Goal: Communication & Community: Ask a question

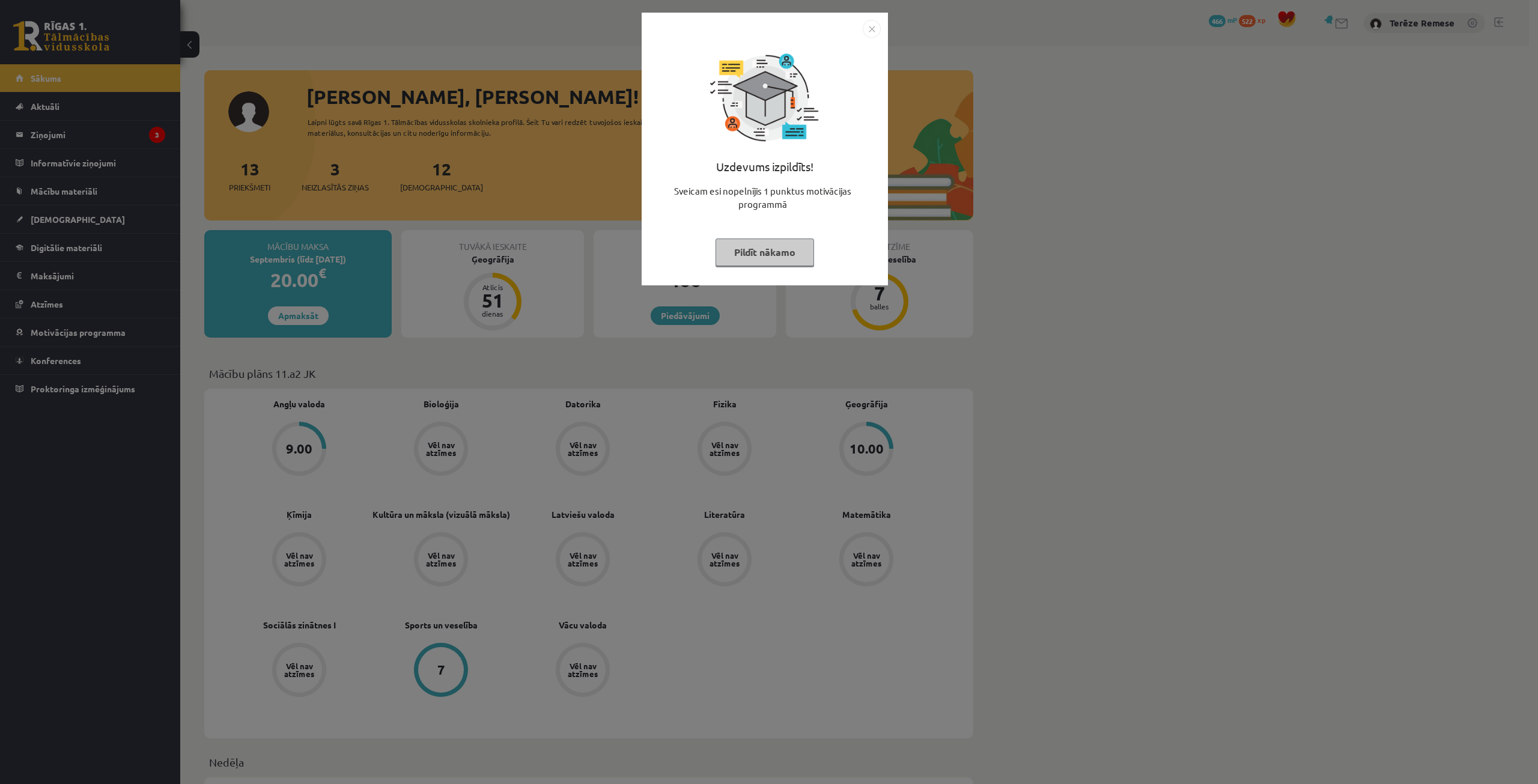
click at [782, 262] on button "Pildīt nākamo" at bounding box center [765, 252] width 98 height 28
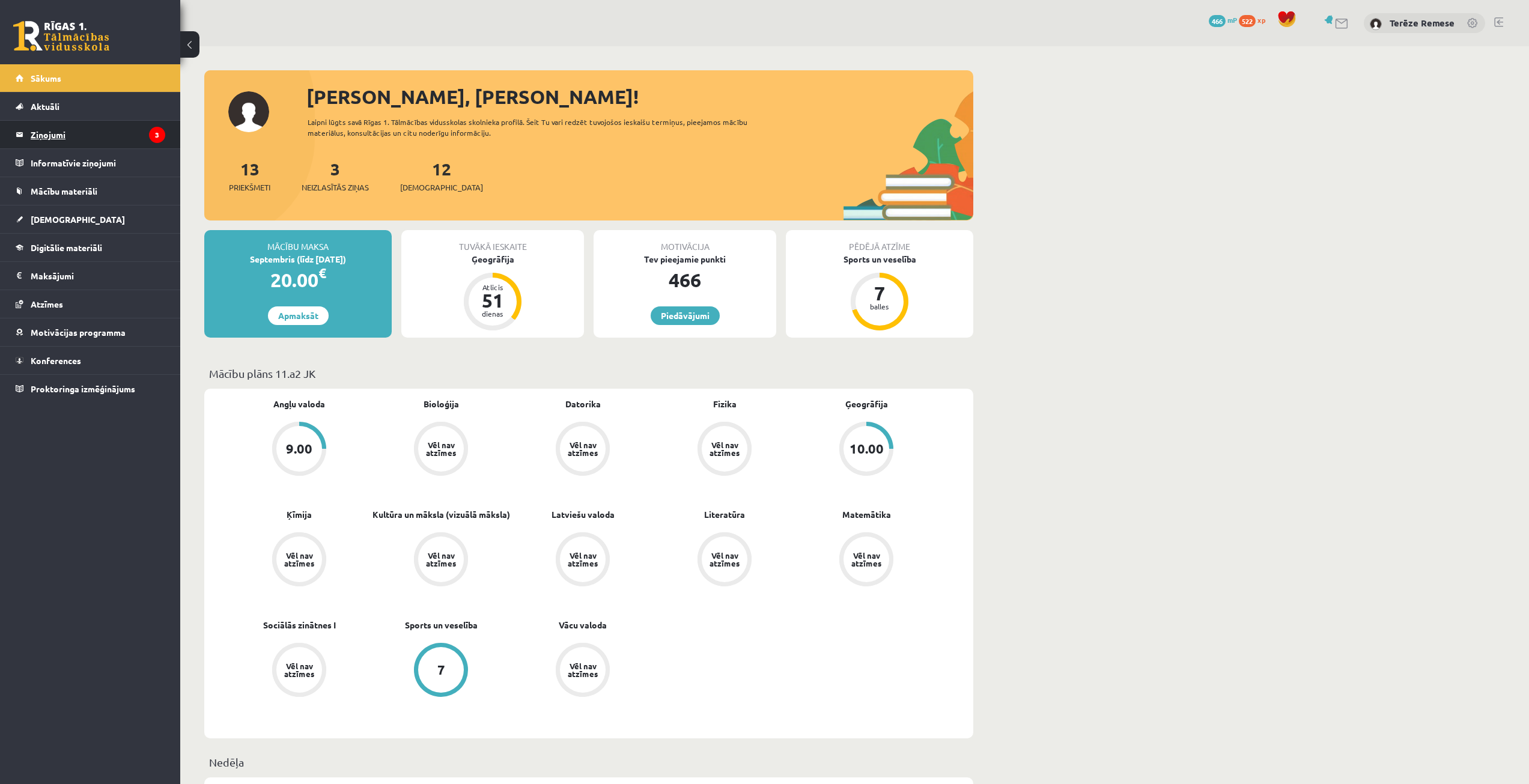
click at [85, 136] on legend "Ziņojumi 3" at bounding box center [98, 134] width 135 height 28
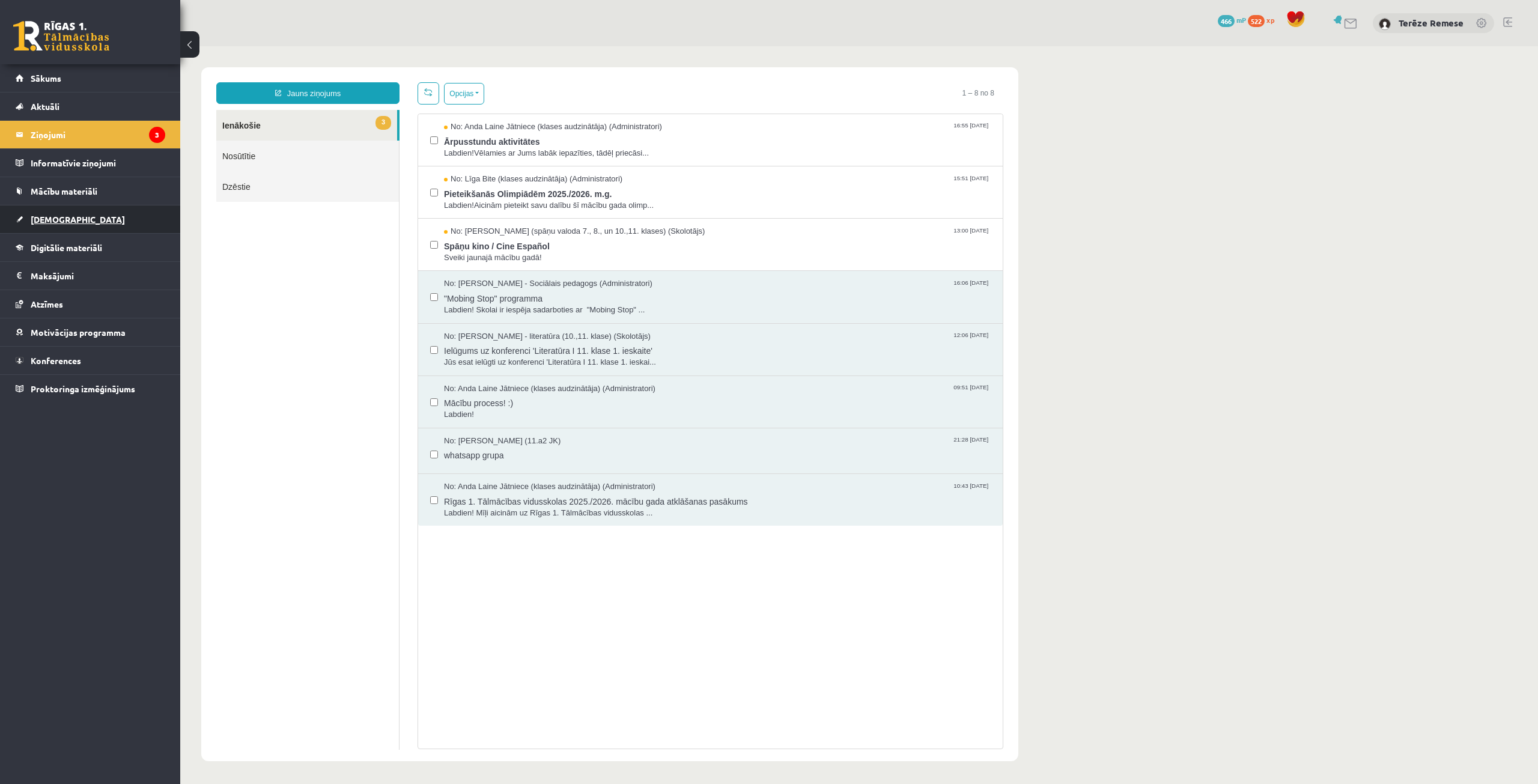
click at [60, 226] on link "[DEMOGRAPHIC_DATA]" at bounding box center [90, 219] width 150 height 28
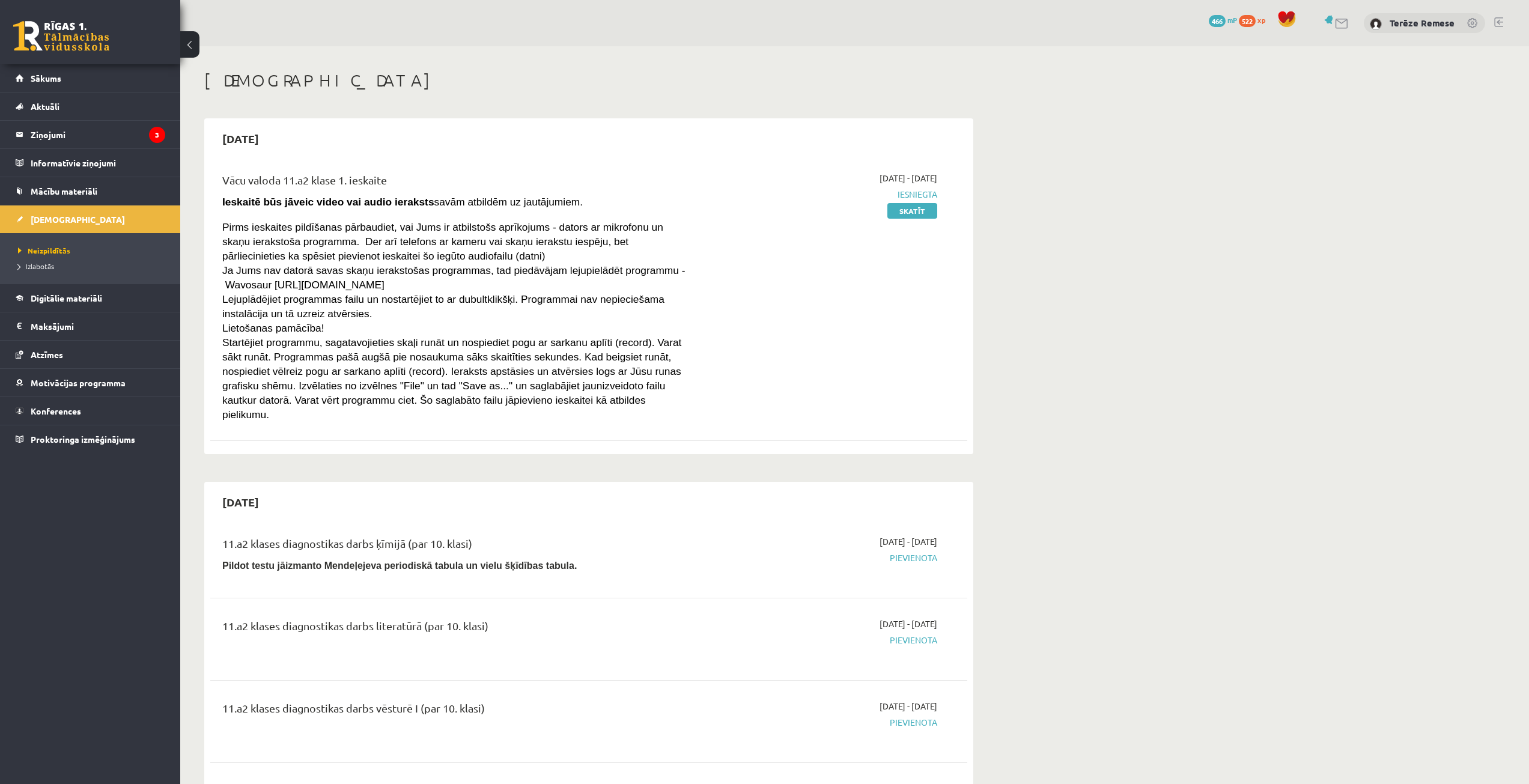
drag, startPoint x: 509, startPoint y: 173, endPoint x: 1097, endPoint y: 257, distance: 594.0
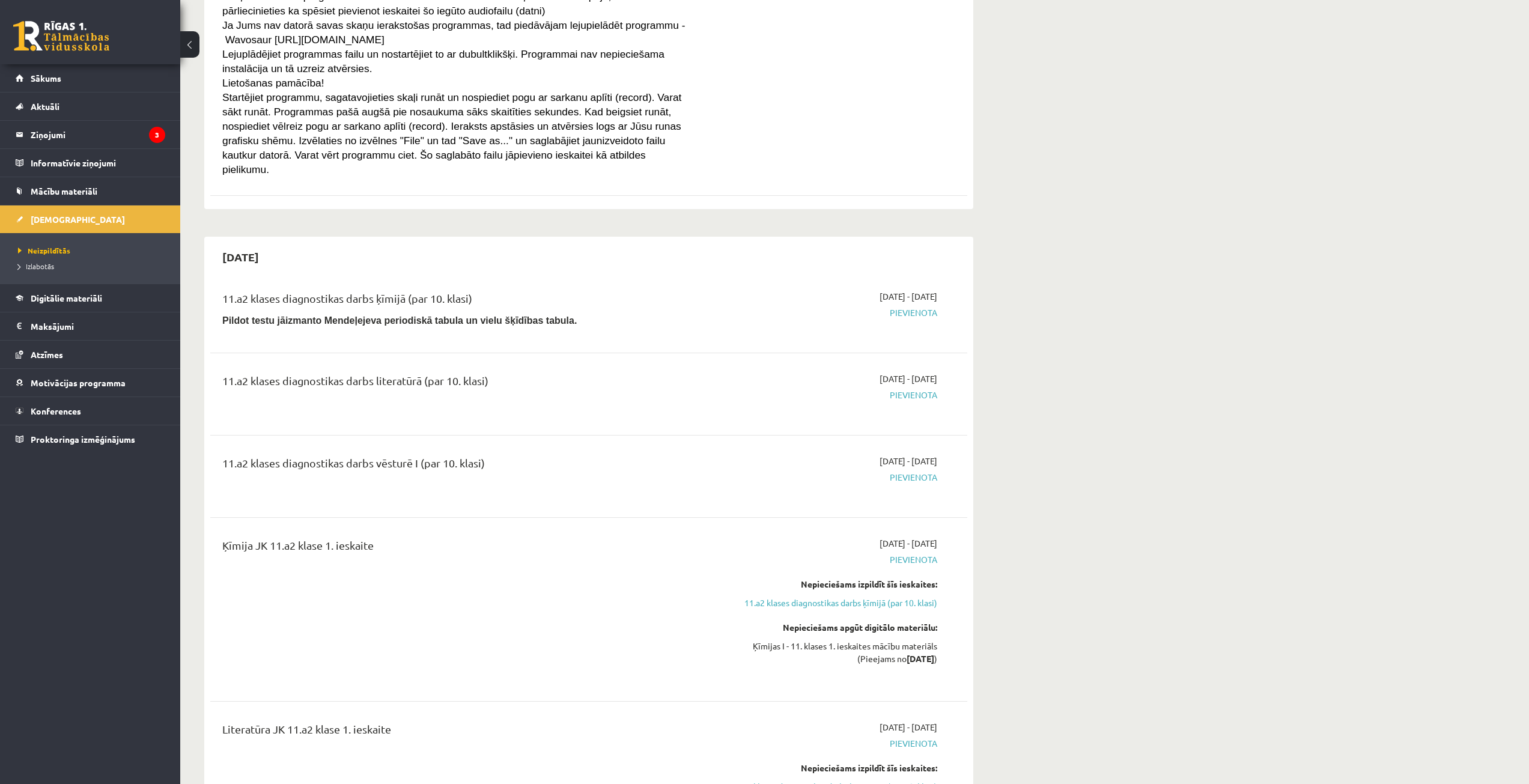
scroll to position [361, 0]
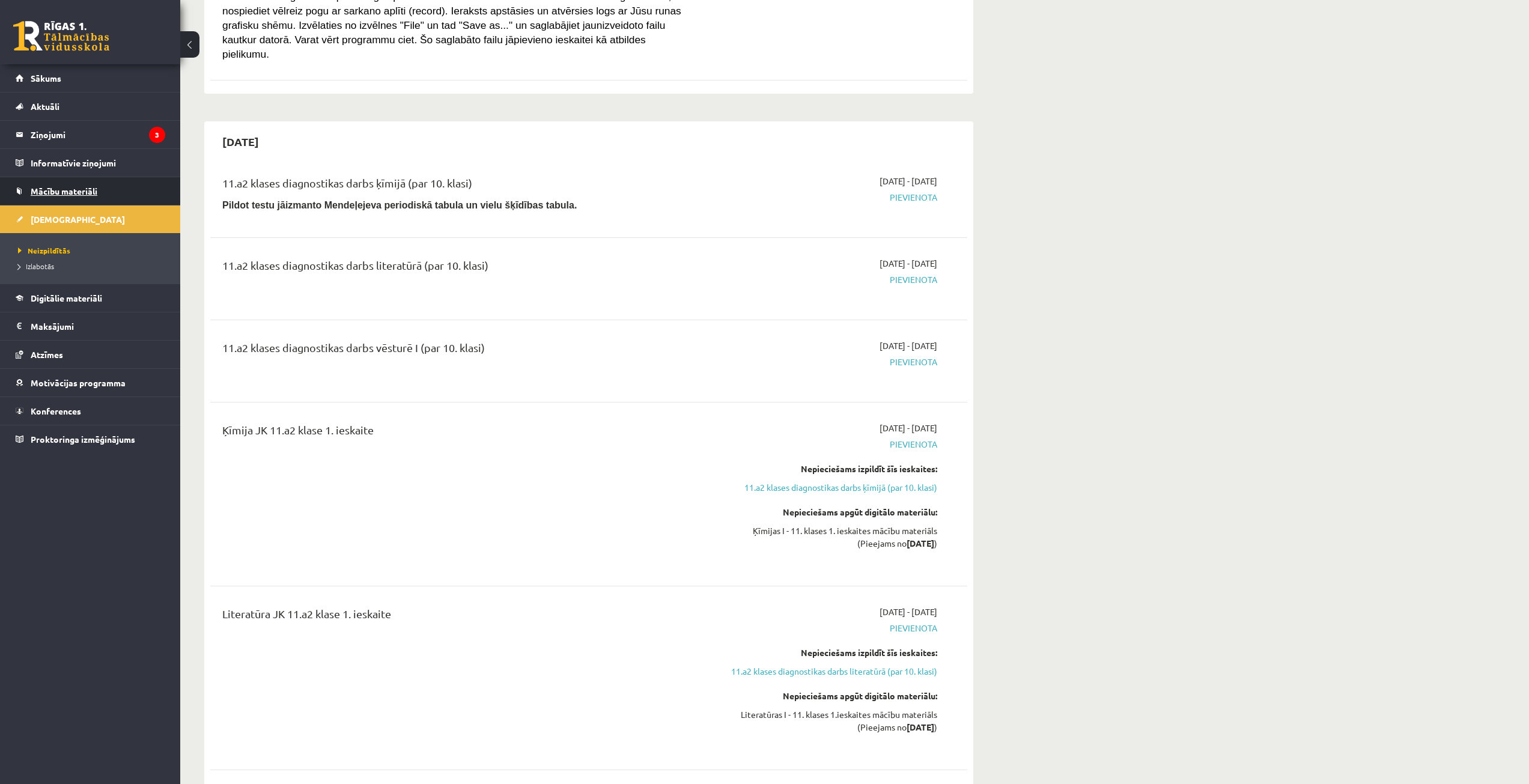
click at [57, 197] on link "Mācību materiāli" at bounding box center [90, 191] width 150 height 28
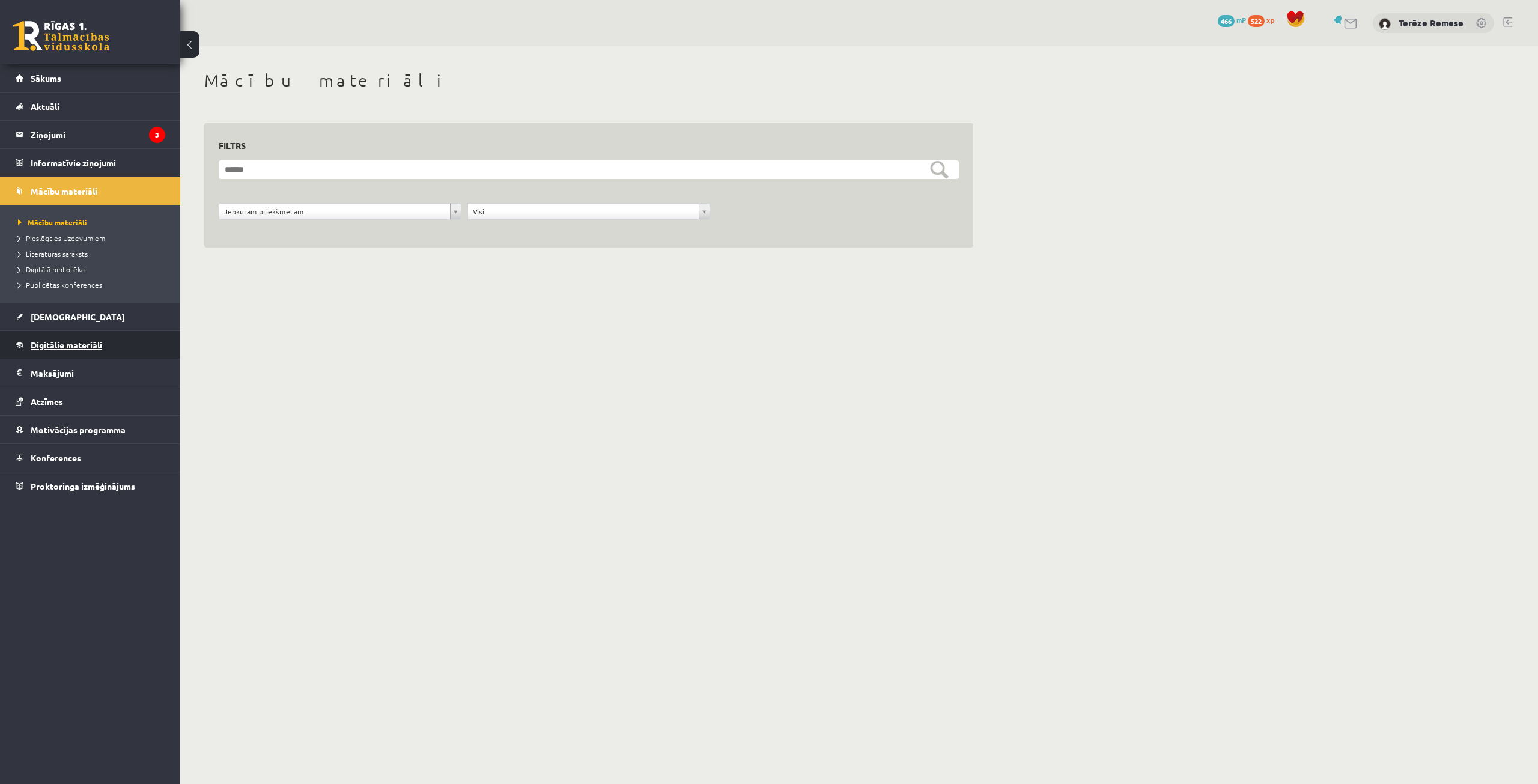
click at [98, 350] on link "Digitālie materiāli" at bounding box center [90, 344] width 150 height 28
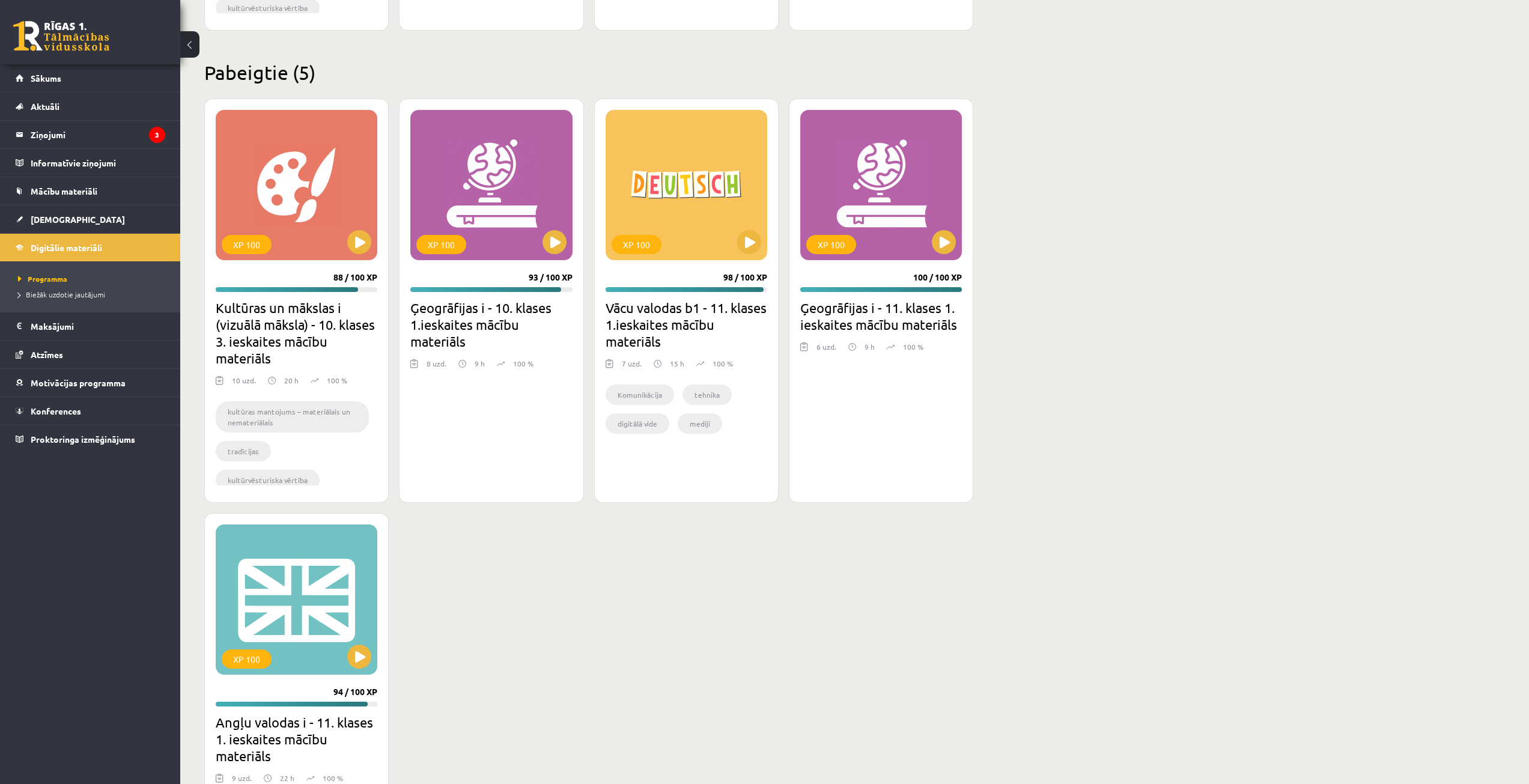
scroll to position [1201, 0]
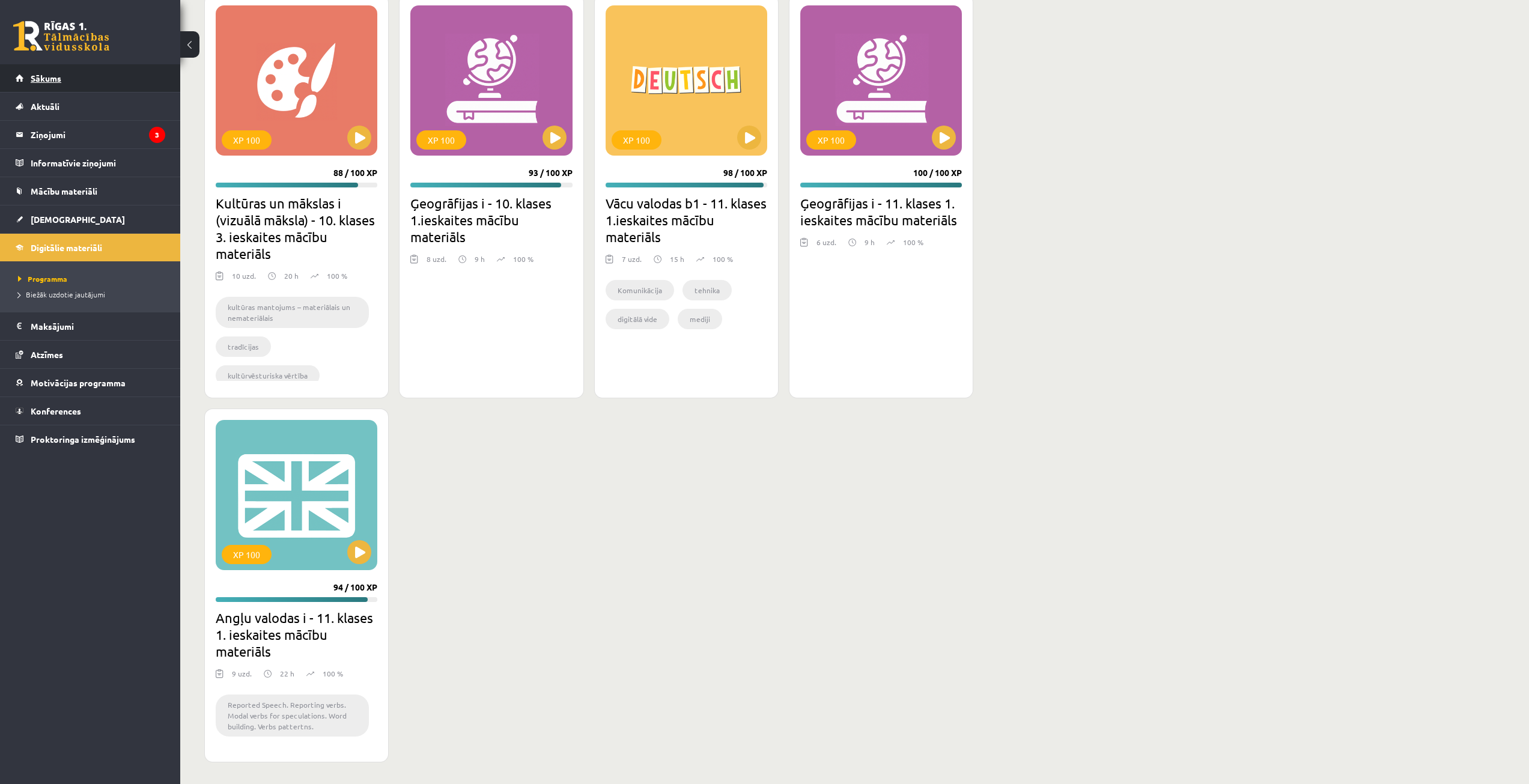
click at [59, 82] on span "Sākums" at bounding box center [45, 78] width 31 height 11
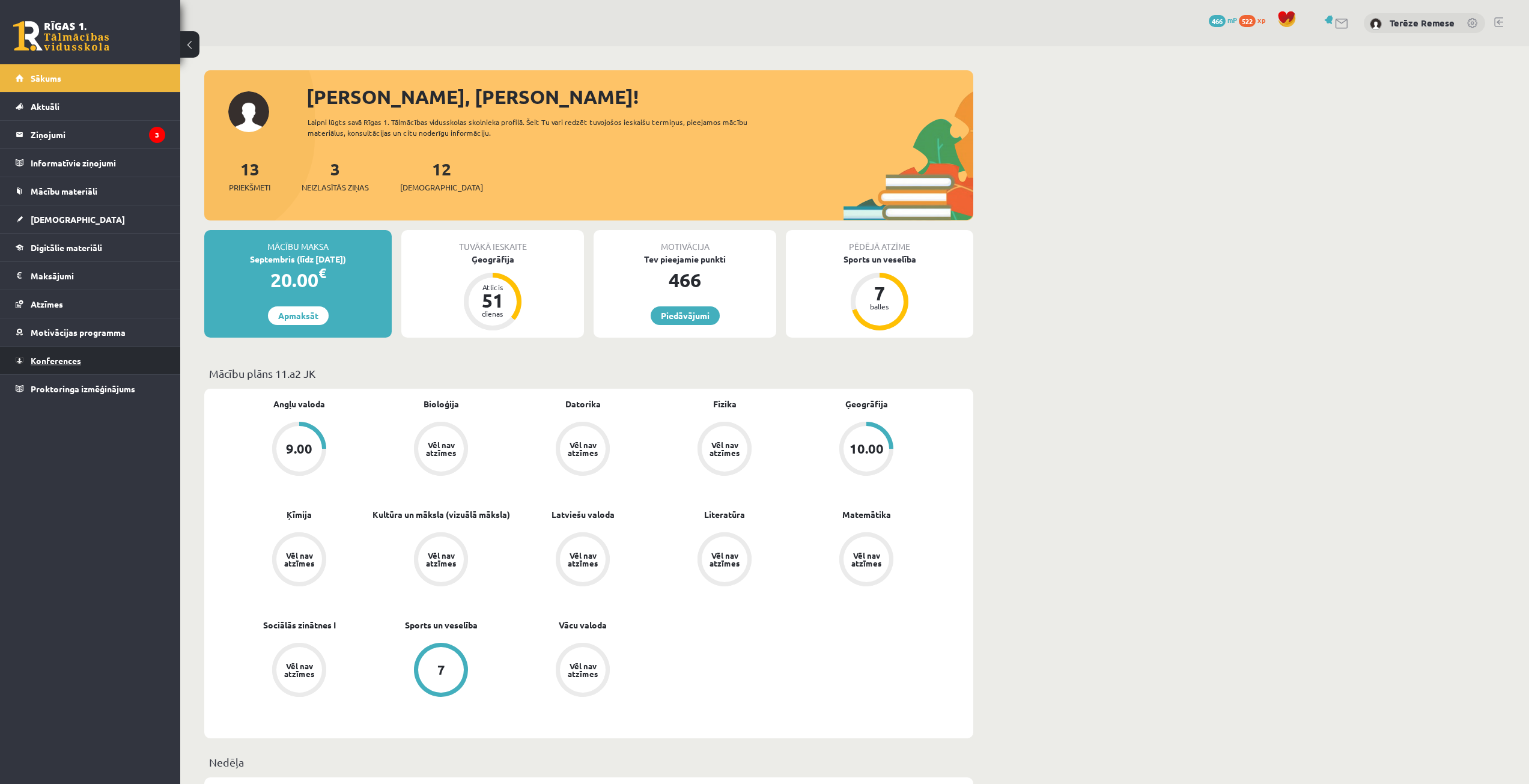
click at [65, 369] on link "Konferences" at bounding box center [90, 360] width 150 height 28
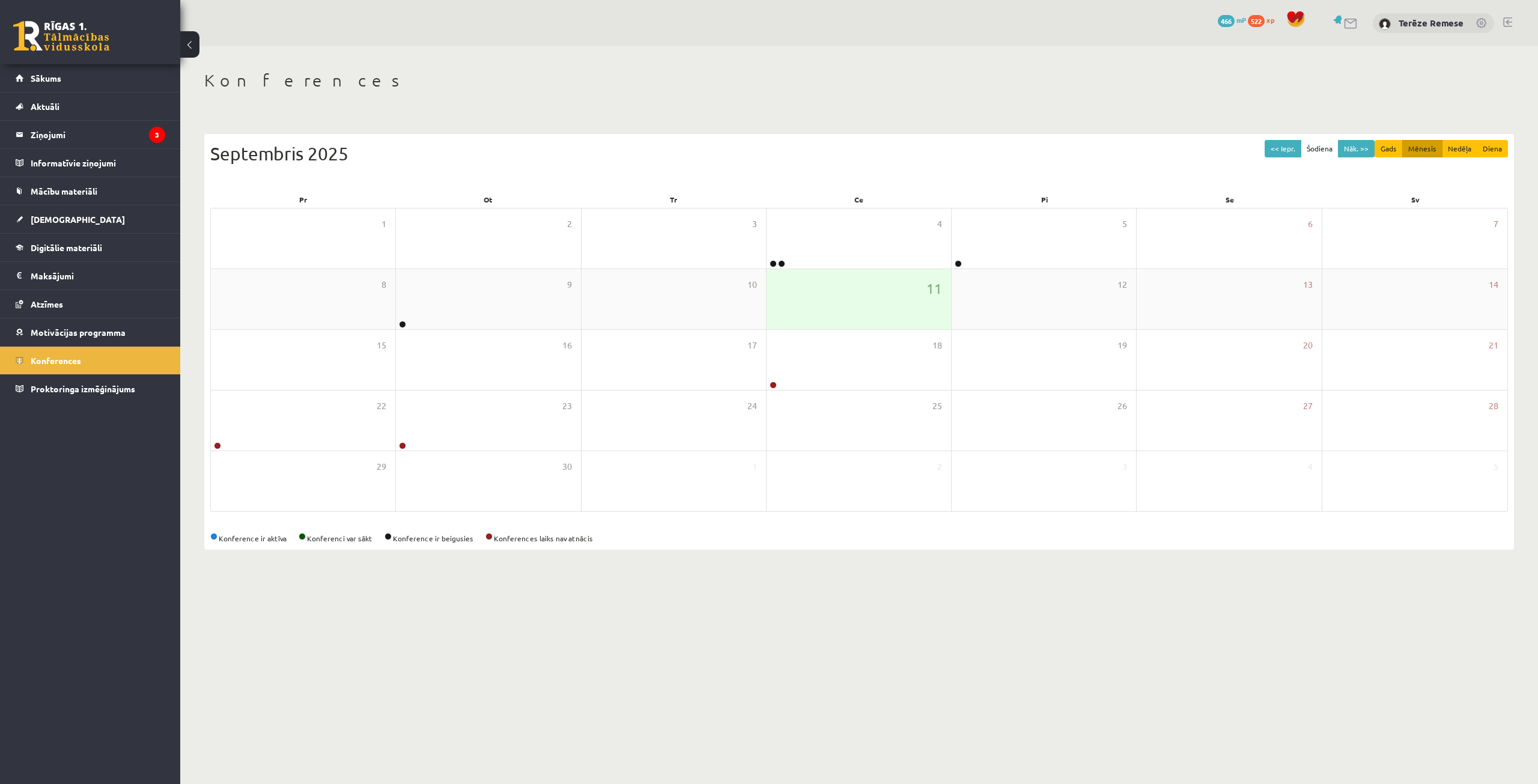
click at [923, 306] on div "11" at bounding box center [858, 299] width 184 height 60
click at [837, 239] on div "4" at bounding box center [858, 238] width 184 height 60
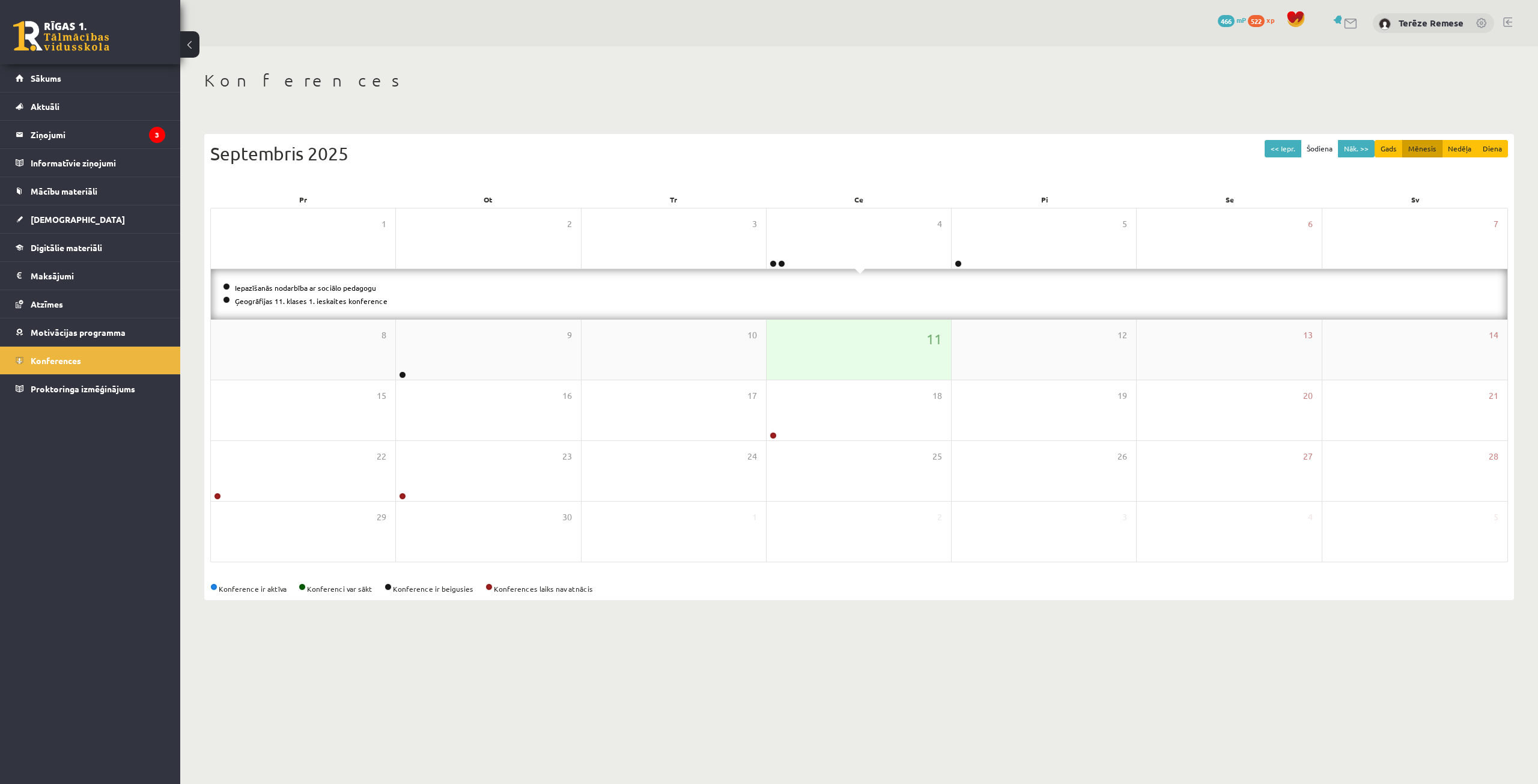
click at [852, 340] on div "11" at bounding box center [858, 350] width 184 height 60
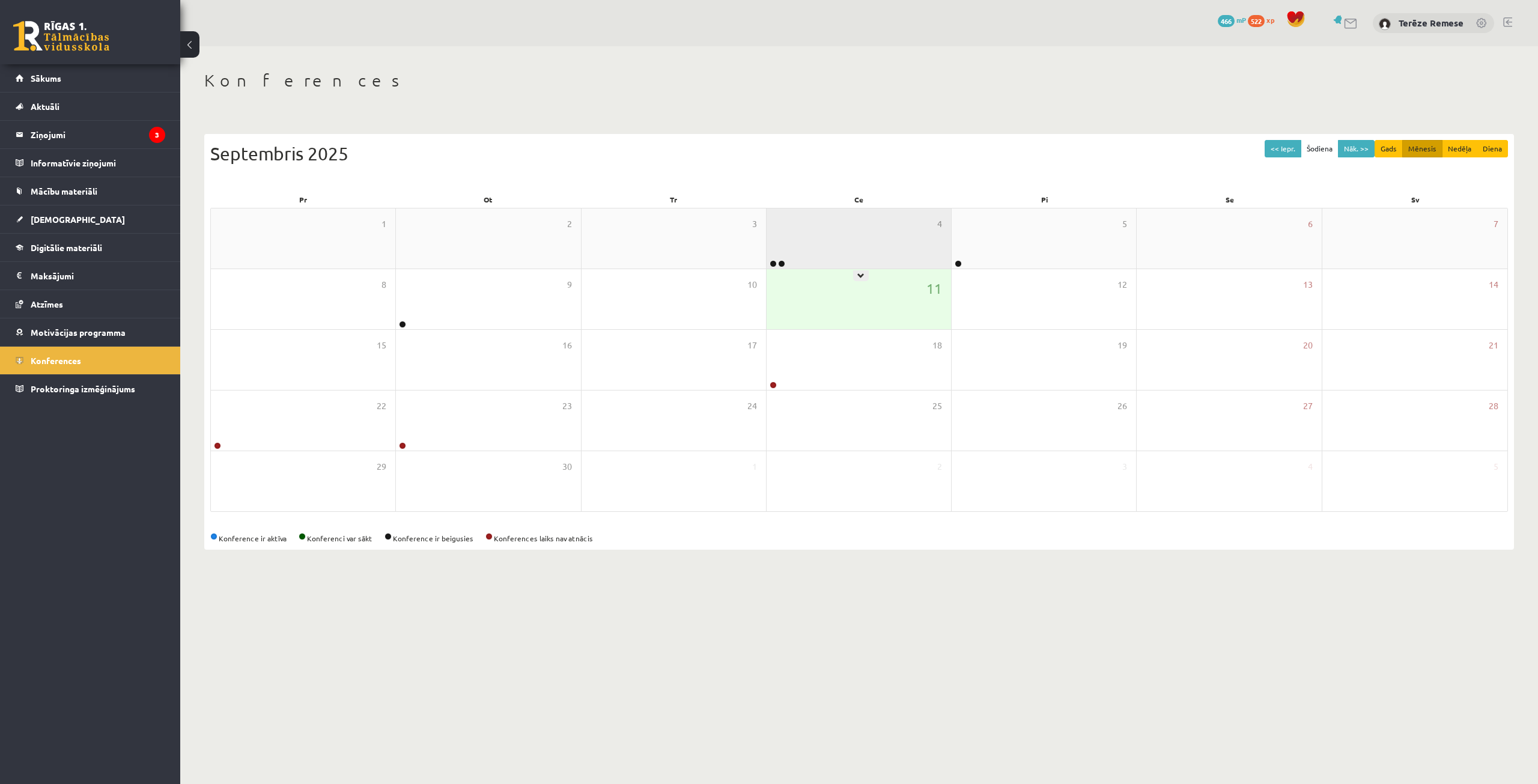
click at [832, 242] on div "4" at bounding box center [858, 238] width 184 height 60
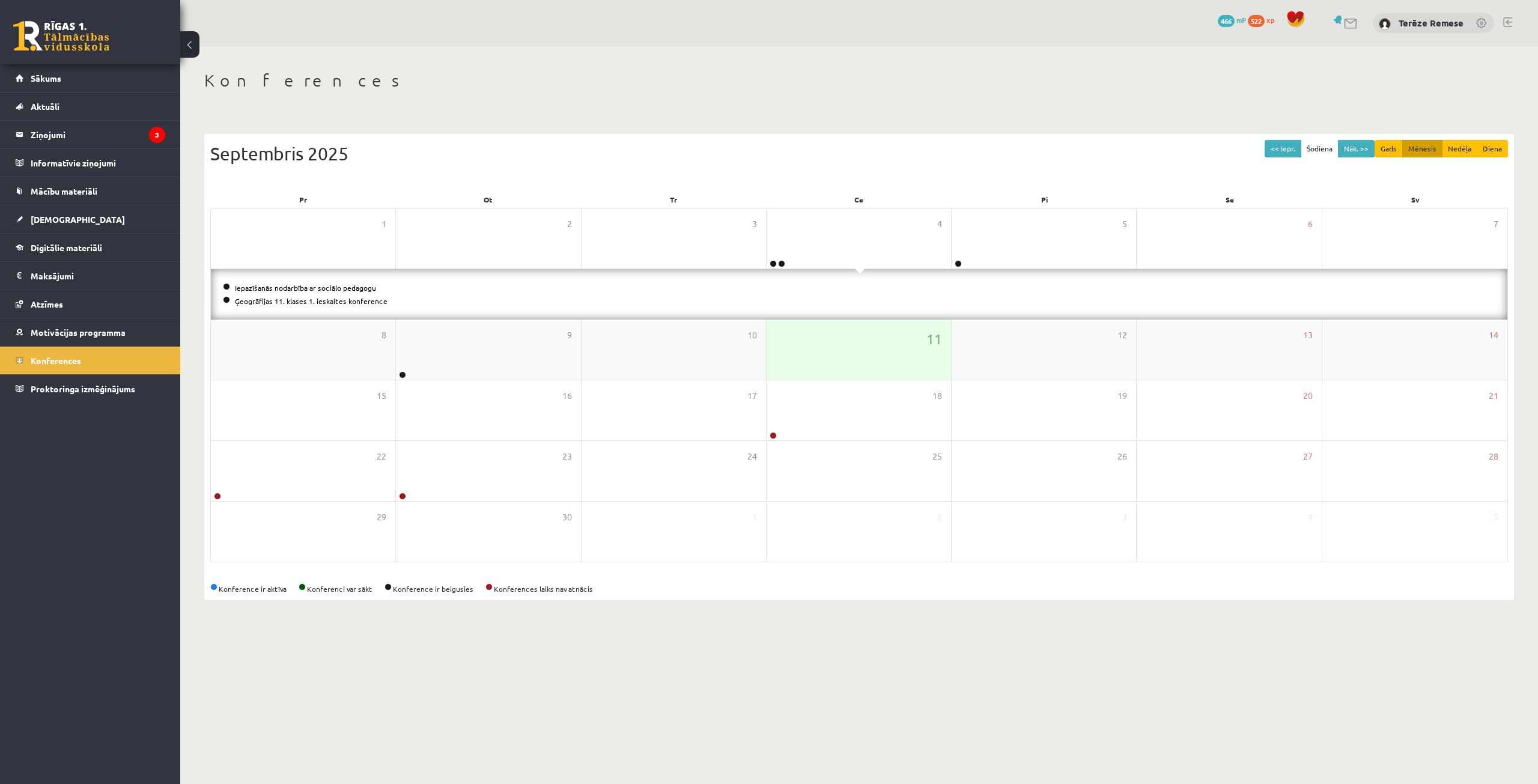
click at [848, 333] on div "11" at bounding box center [858, 350] width 184 height 60
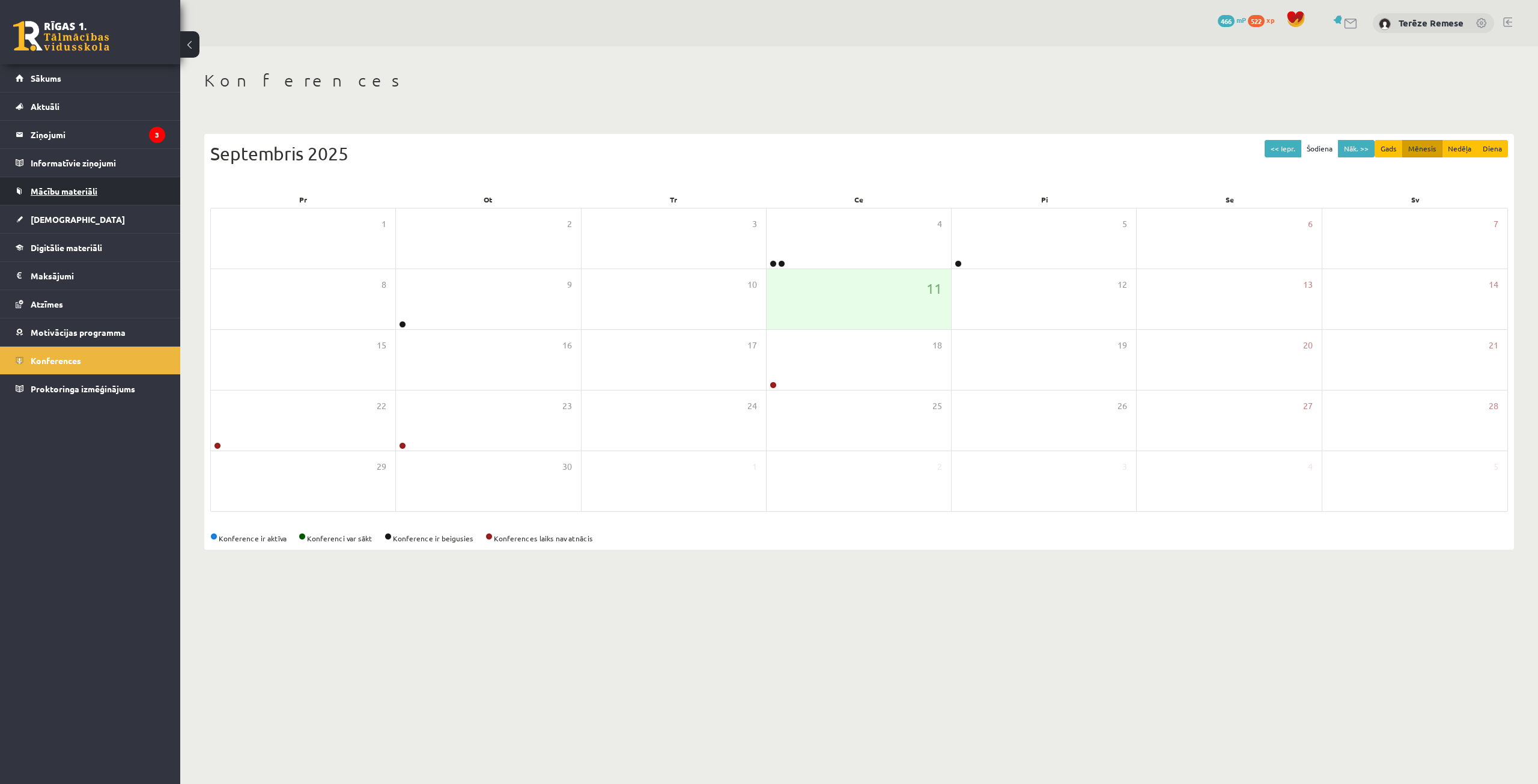
click at [74, 195] on span "Mācību materiāli" at bounding box center [63, 191] width 66 height 11
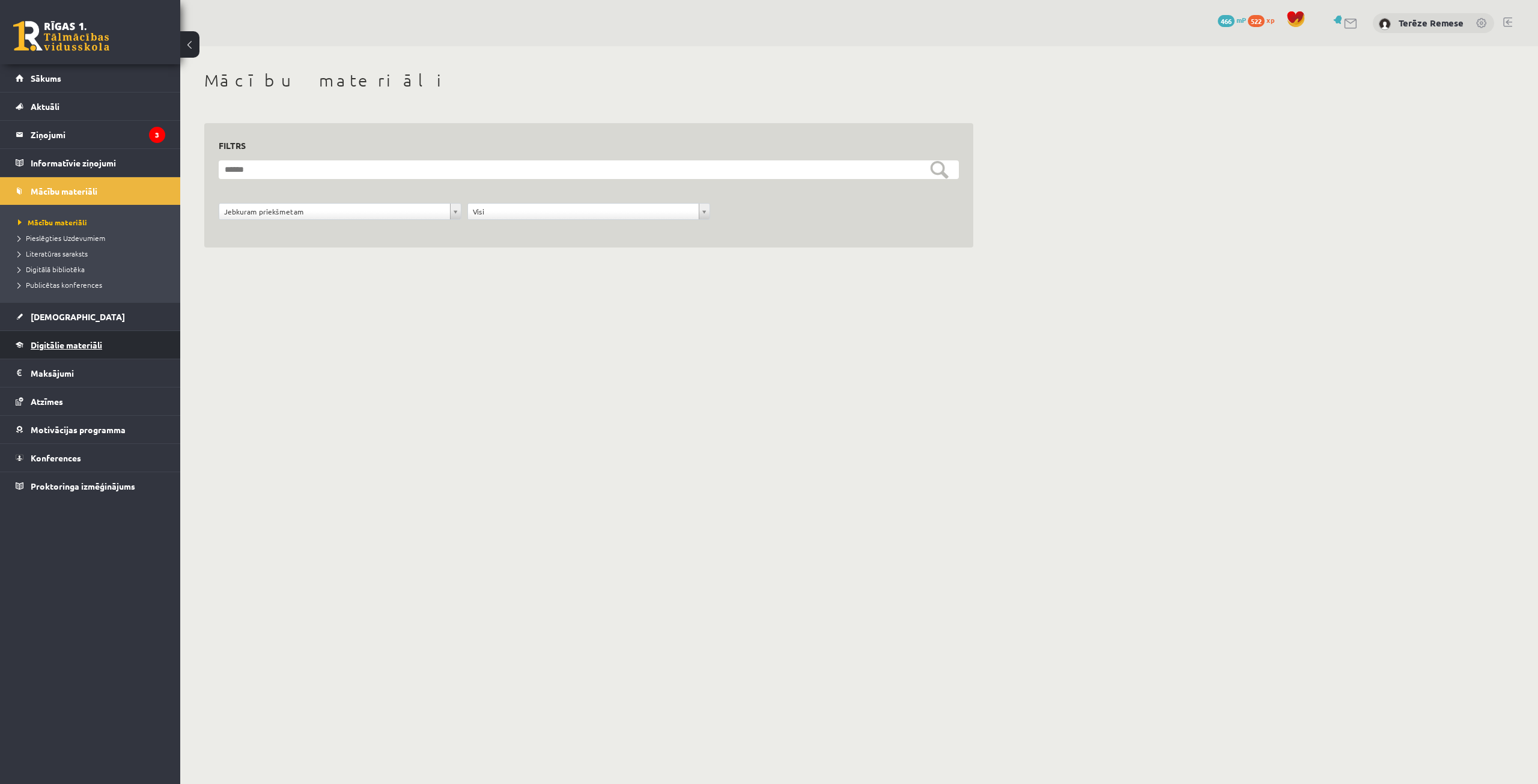
click at [85, 348] on span "Digitālie materiāli" at bounding box center [66, 344] width 72 height 11
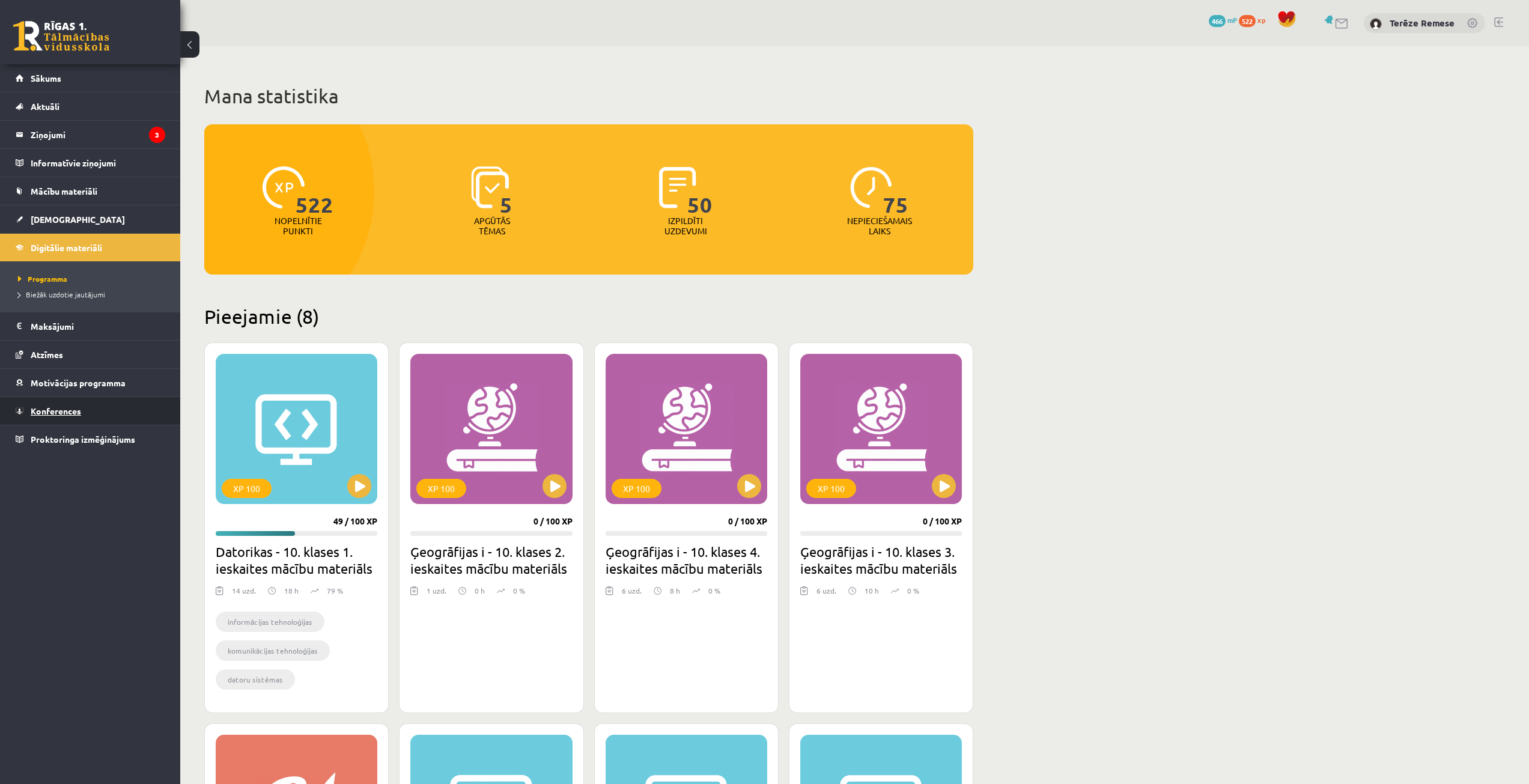
click at [71, 404] on link "Konferences" at bounding box center [90, 411] width 150 height 28
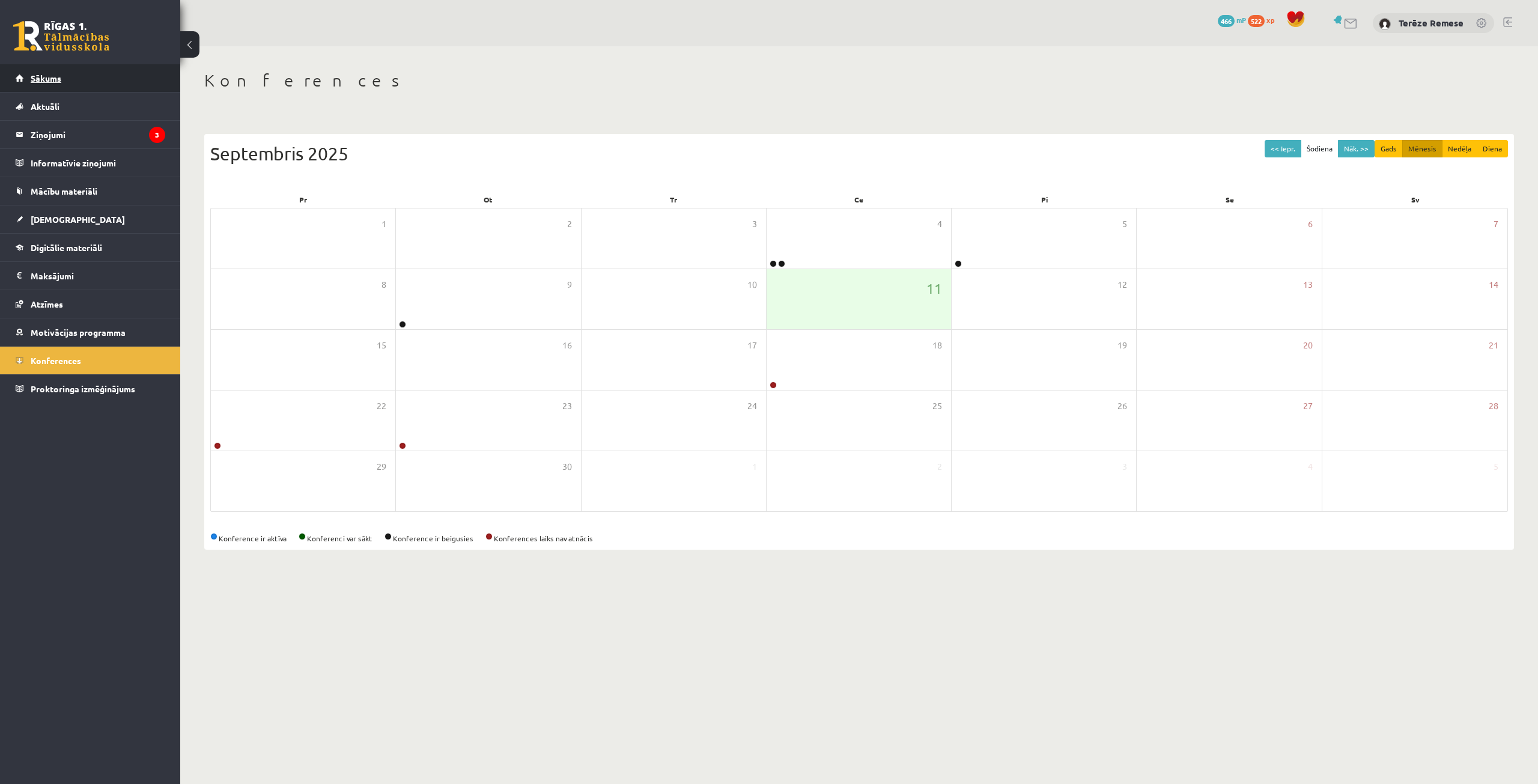
click at [42, 86] on link "Sākums" at bounding box center [90, 78] width 150 height 28
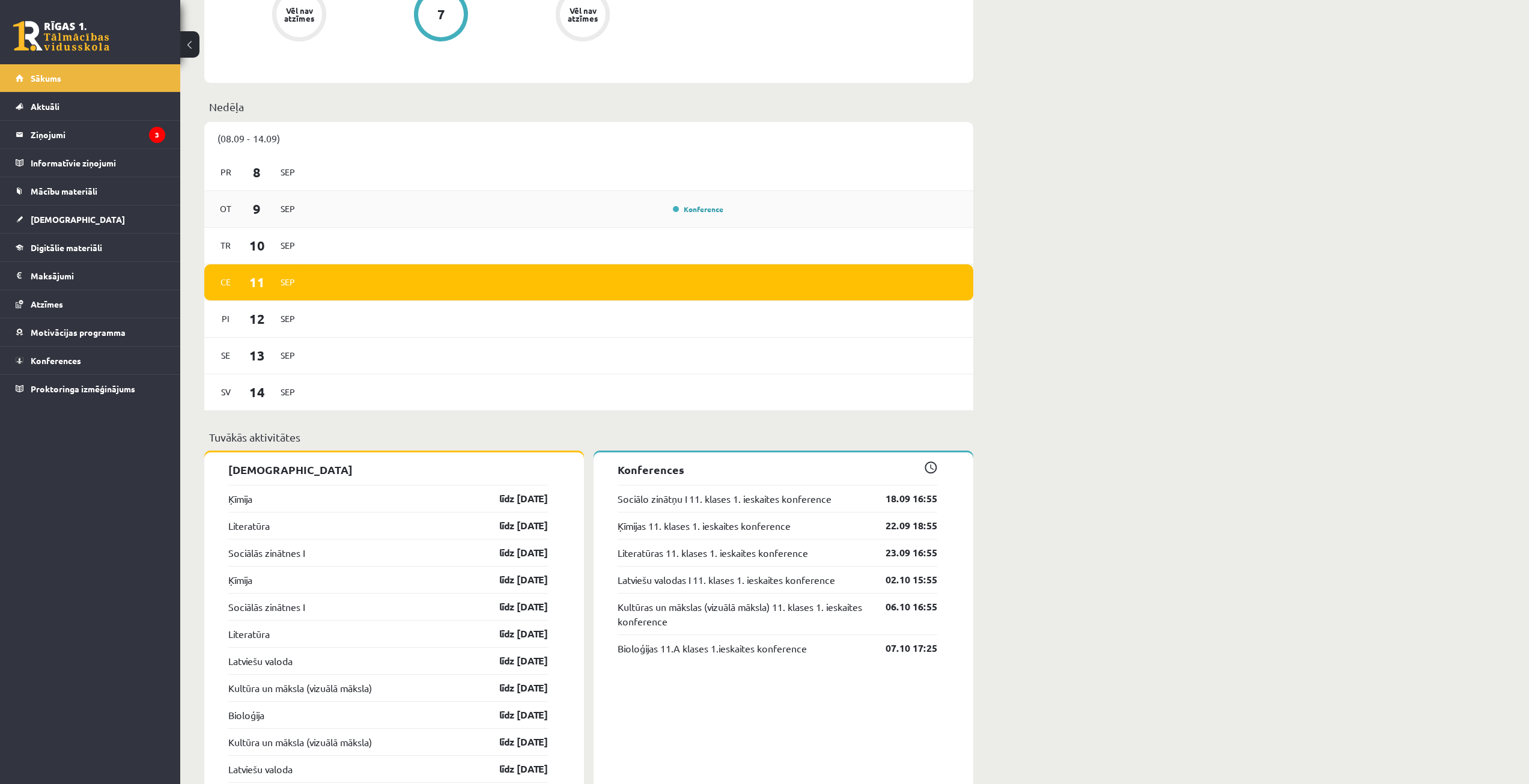
scroll to position [481, 0]
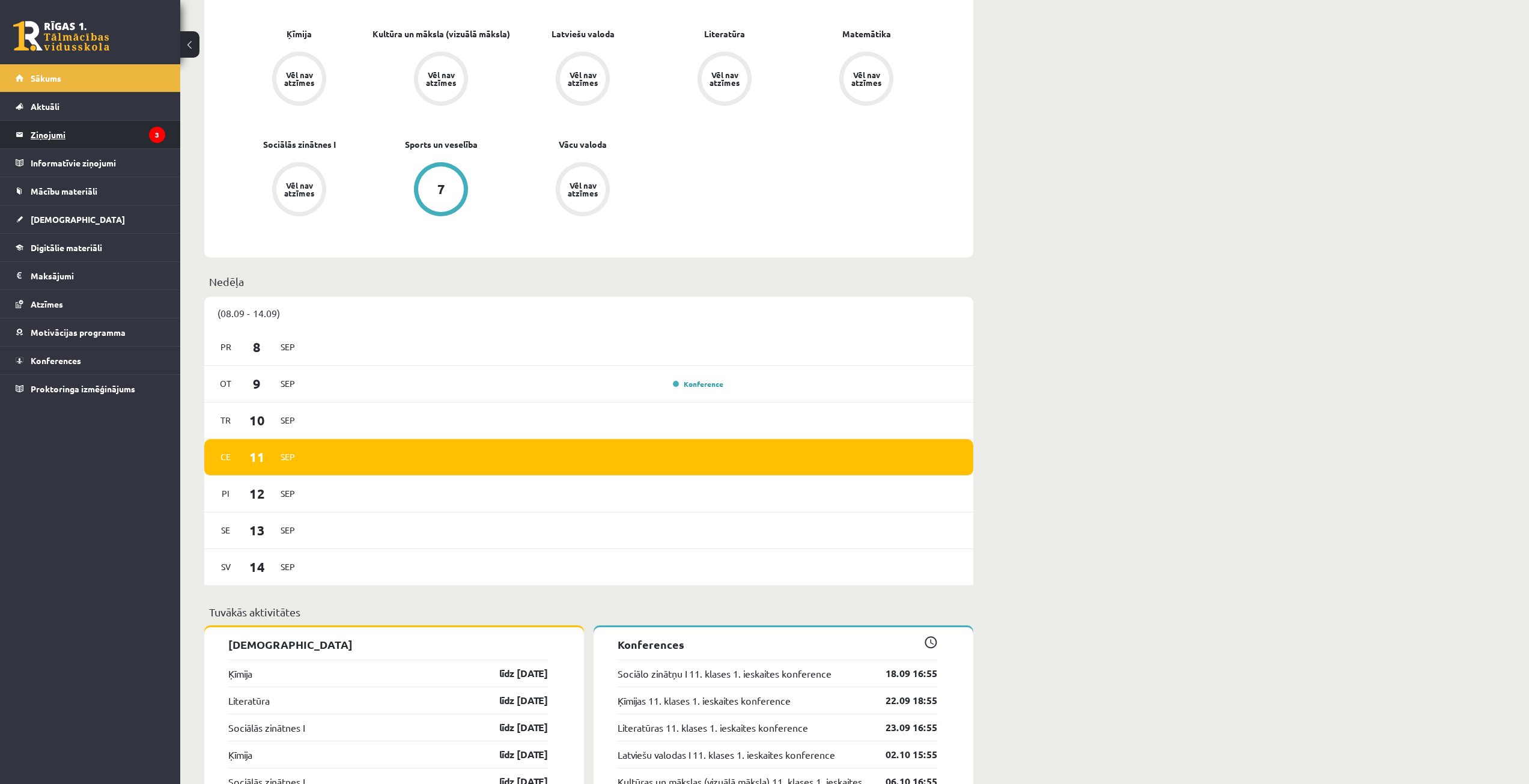
click at [57, 132] on legend "Ziņojumi 3" at bounding box center [98, 134] width 135 height 28
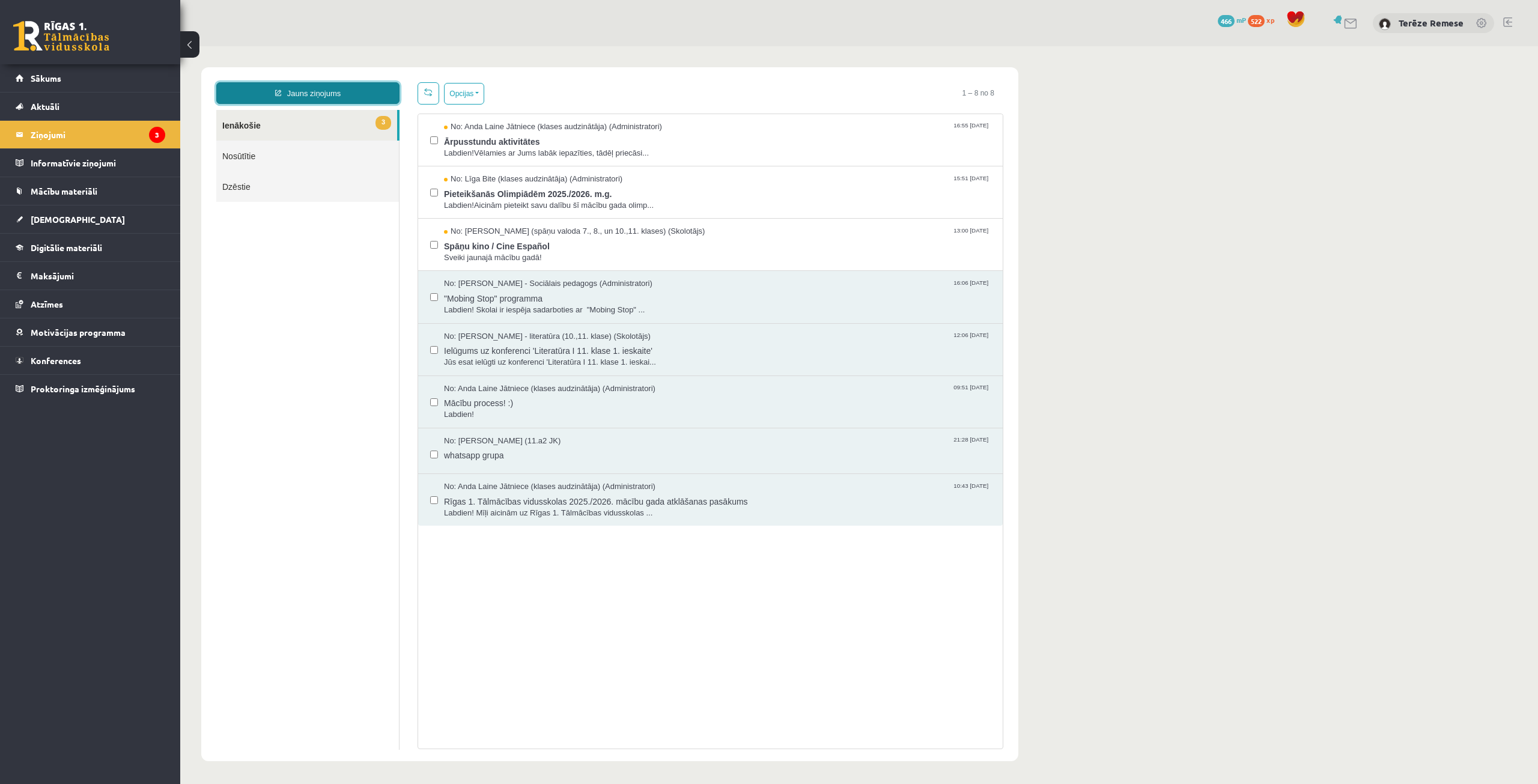
click at [329, 90] on link "Jauns ziņojums" at bounding box center [308, 92] width 183 height 22
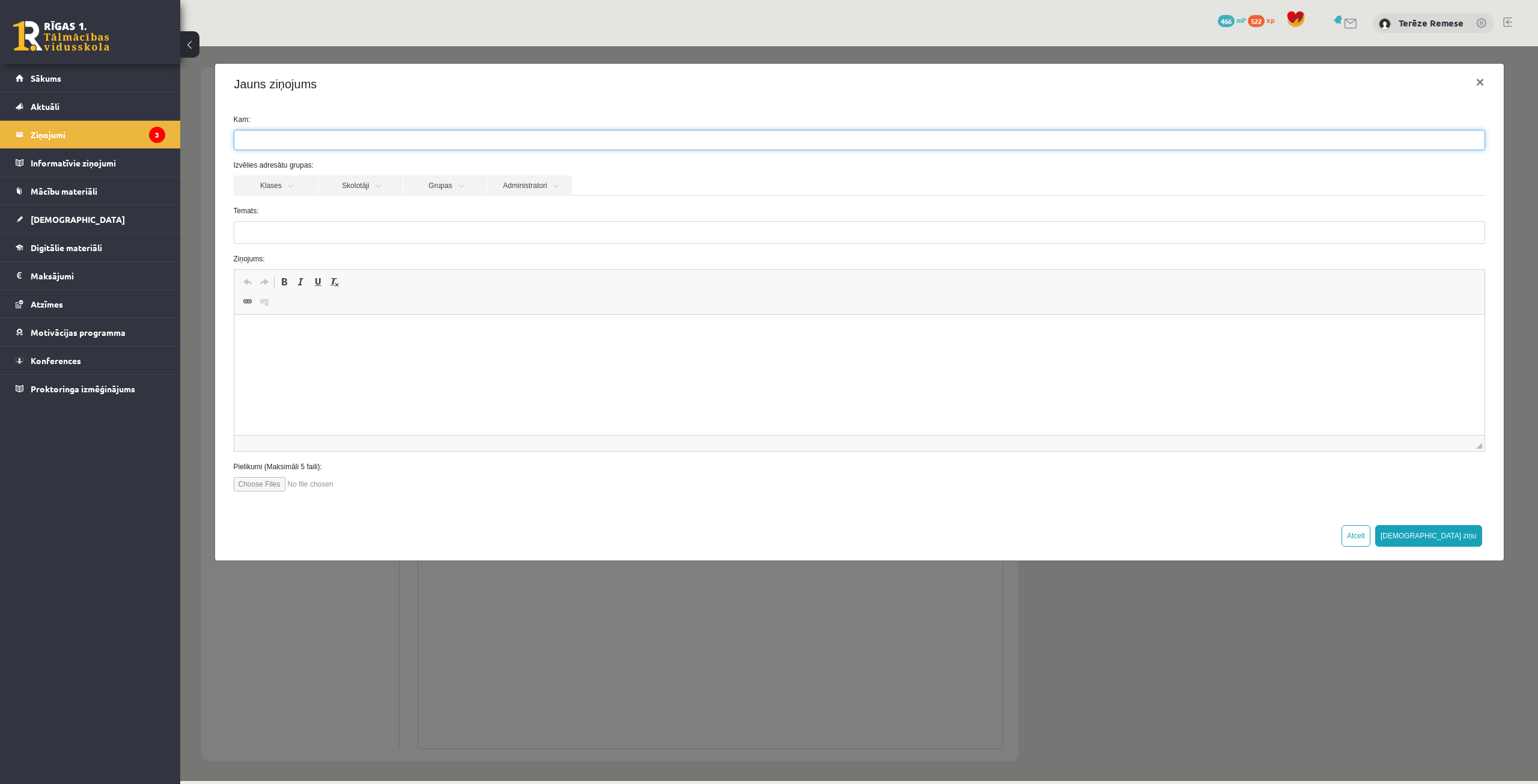
click at [453, 142] on ul at bounding box center [859, 140] width 1250 height 19
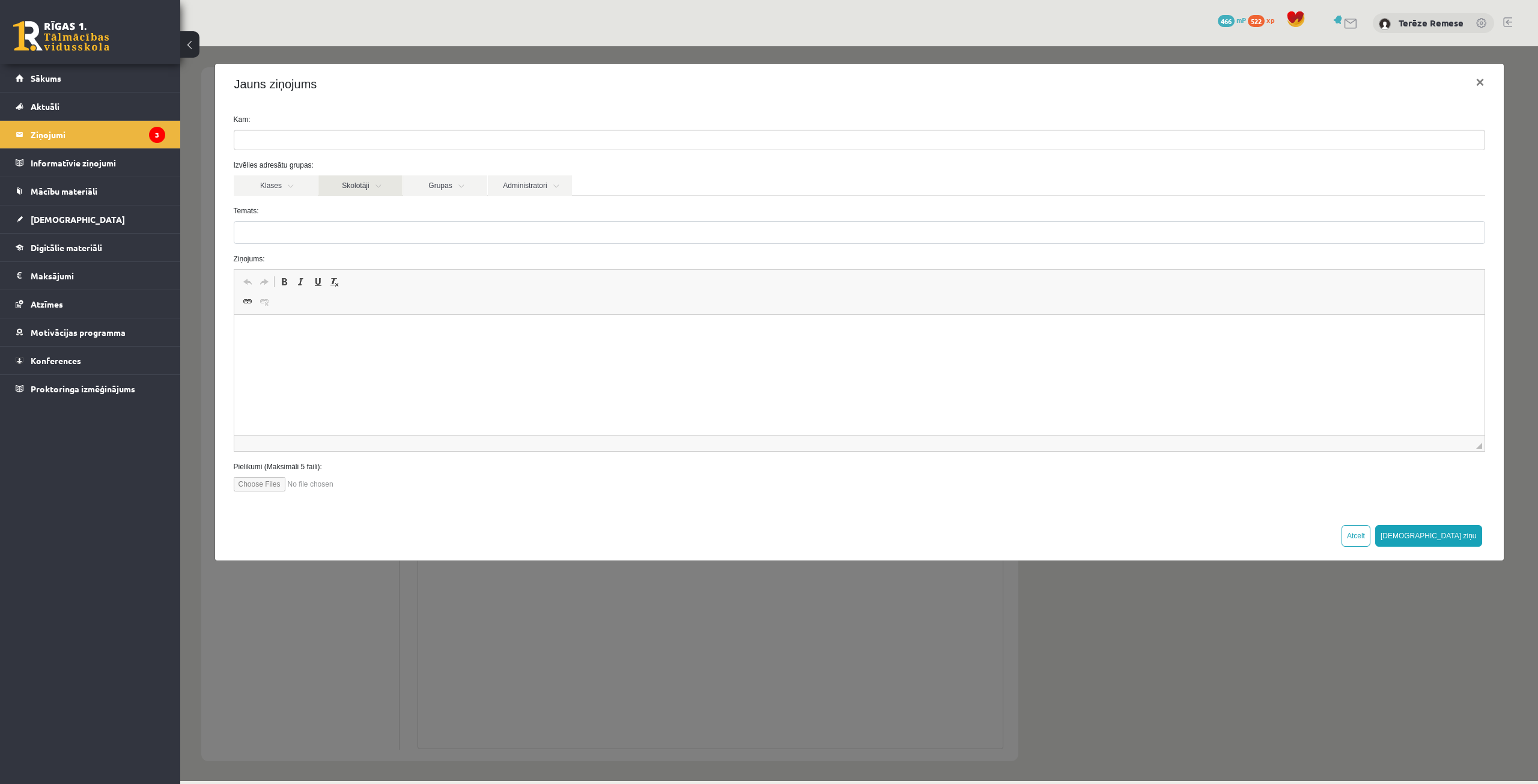
click at [348, 181] on link "Skolotāji" at bounding box center [360, 185] width 84 height 20
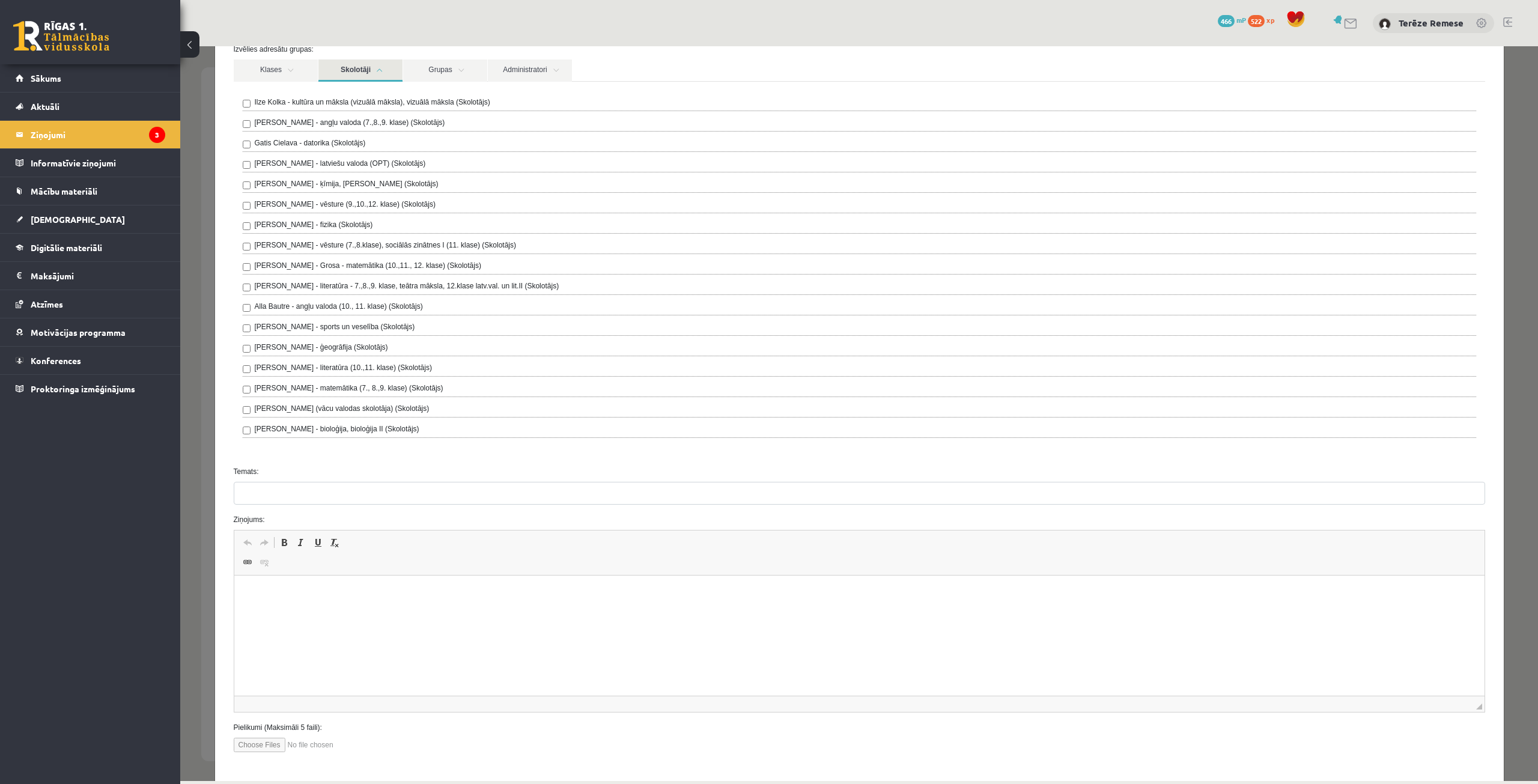
scroll to position [174, 0]
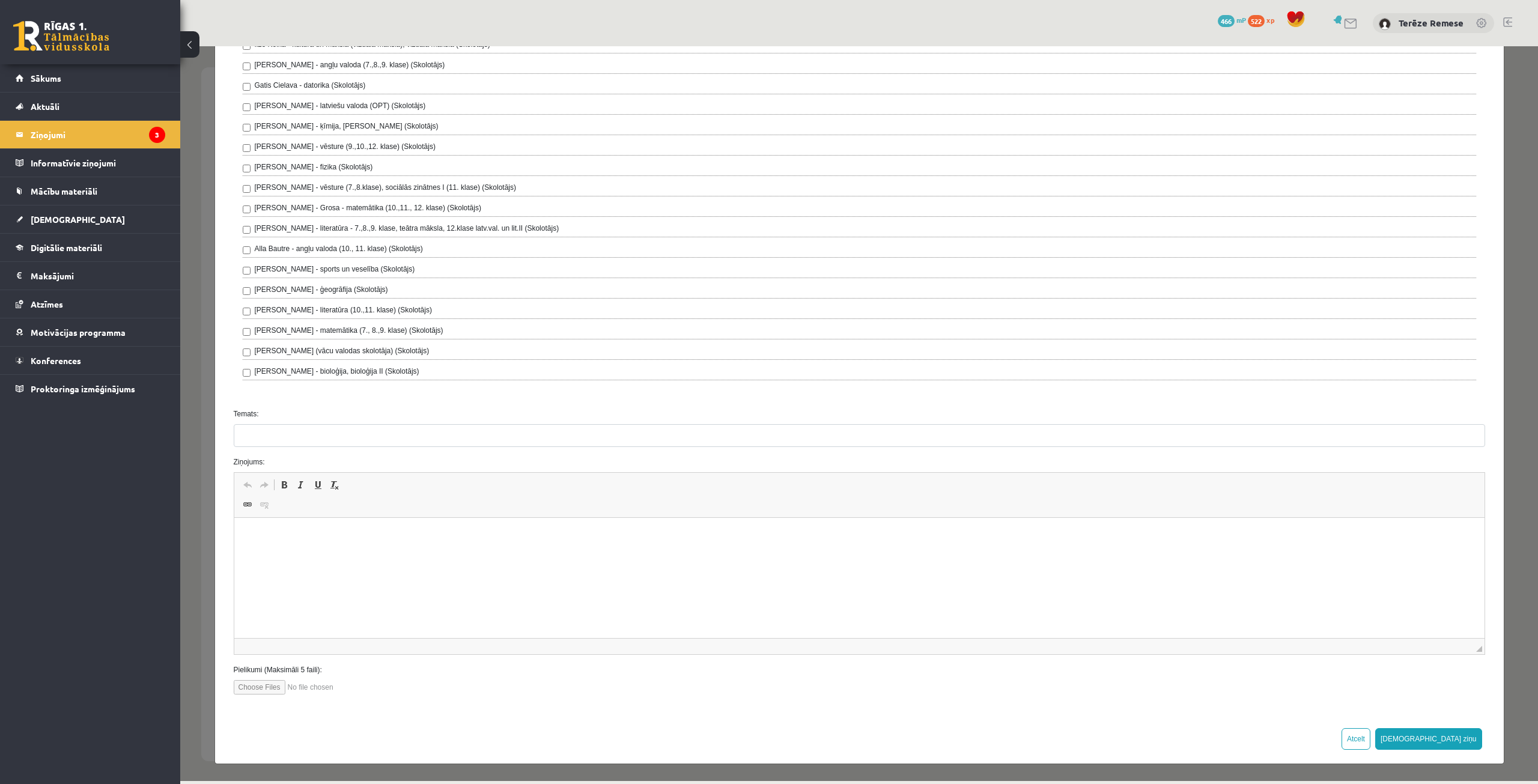
click at [359, 543] on html at bounding box center [858, 536] width 1250 height 37
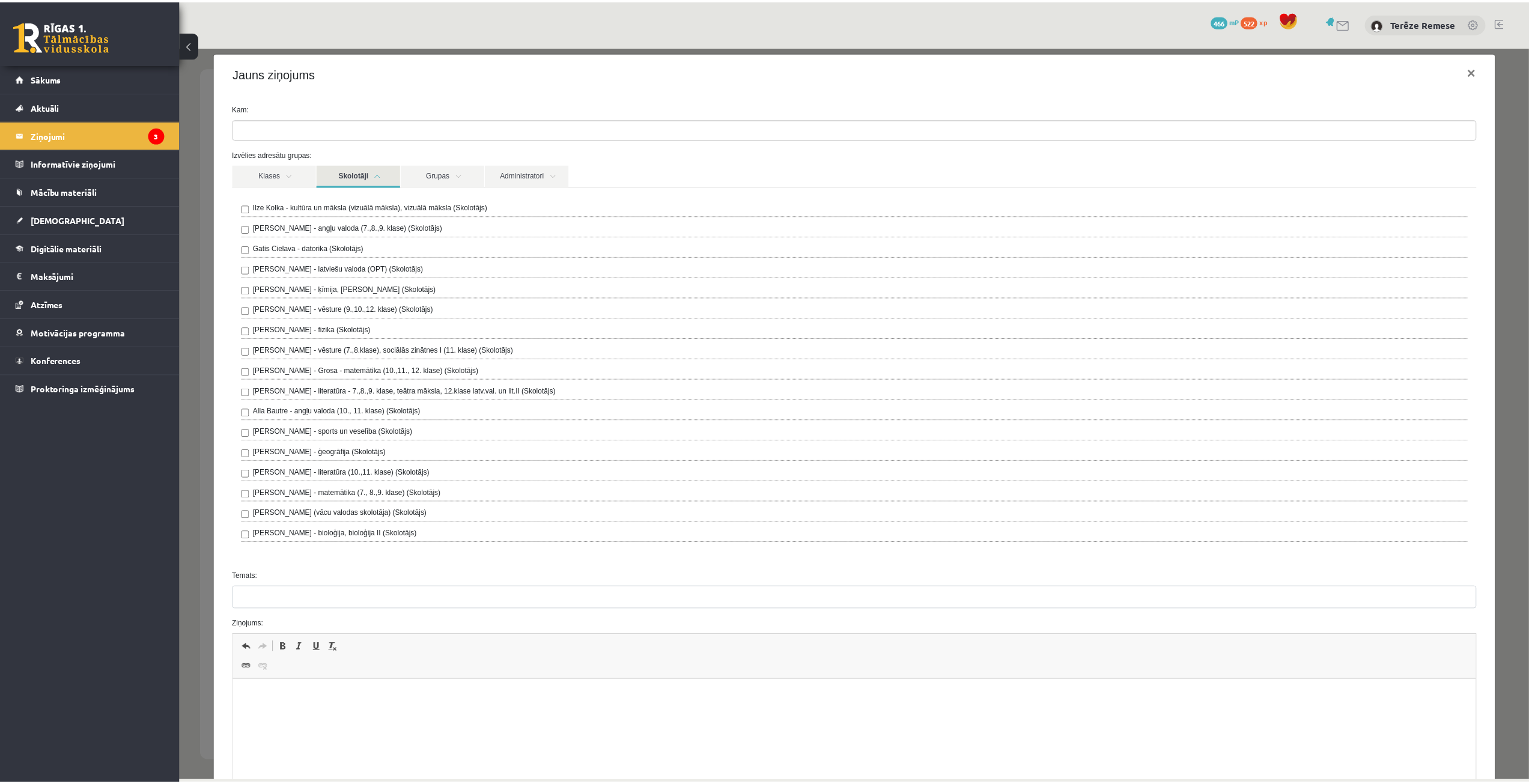
scroll to position [0, 0]
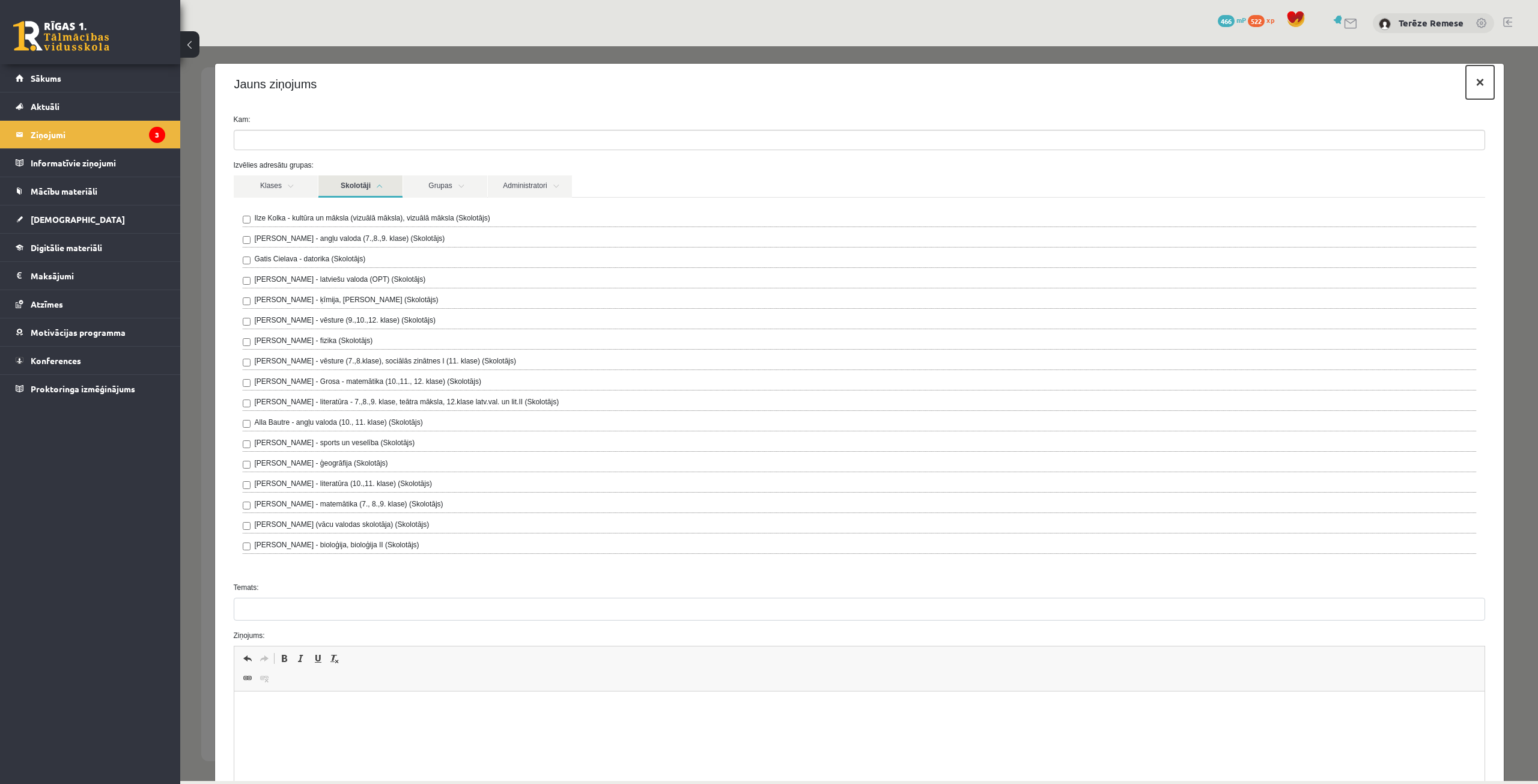
click at [1477, 88] on button "×" at bounding box center [1479, 82] width 28 height 34
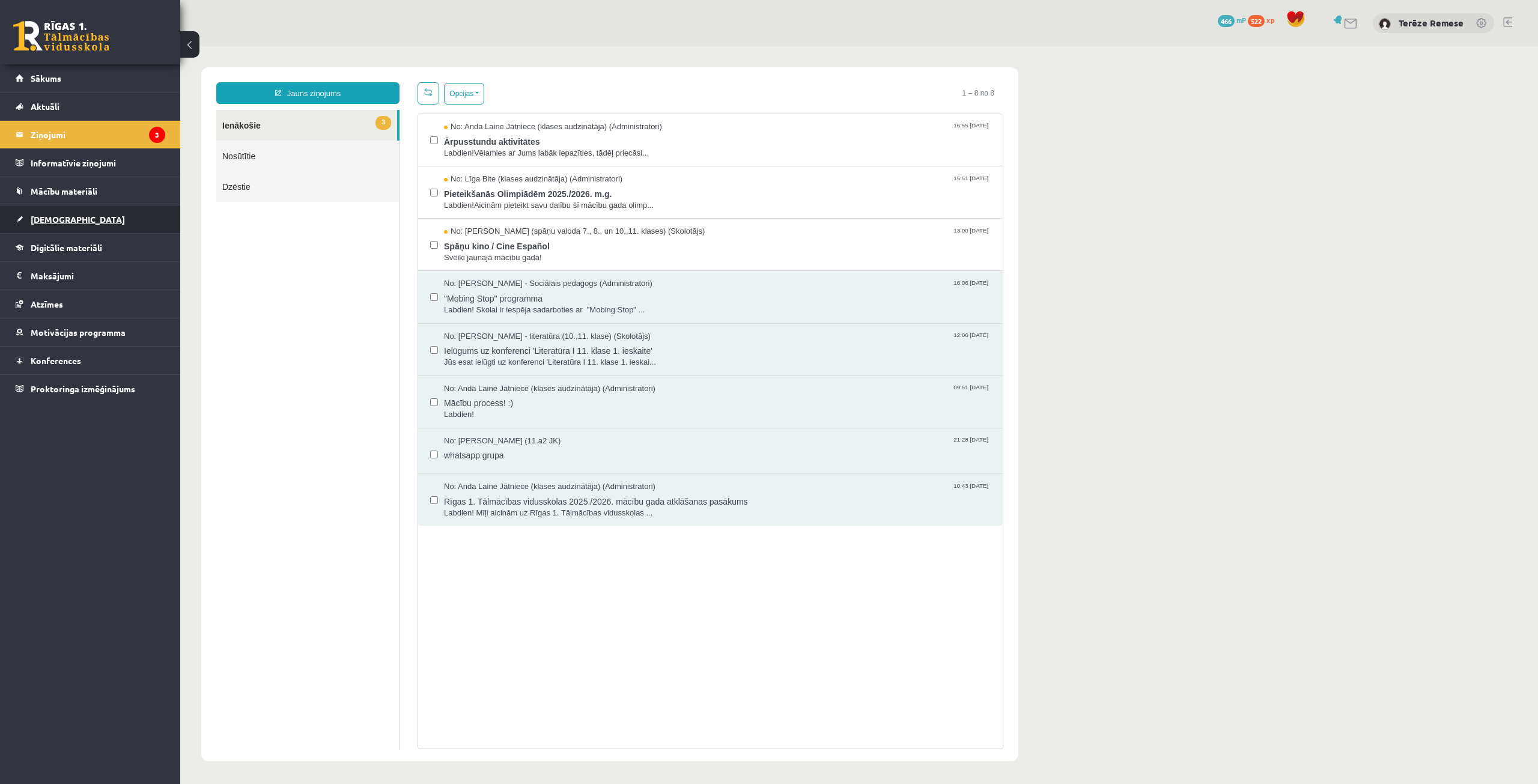
click at [54, 212] on link "[DEMOGRAPHIC_DATA]" at bounding box center [90, 219] width 150 height 28
